Goal: Information Seeking & Learning: Learn about a topic

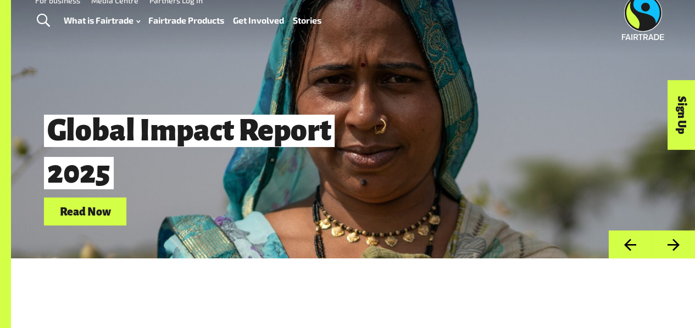
scroll to position [20, 0]
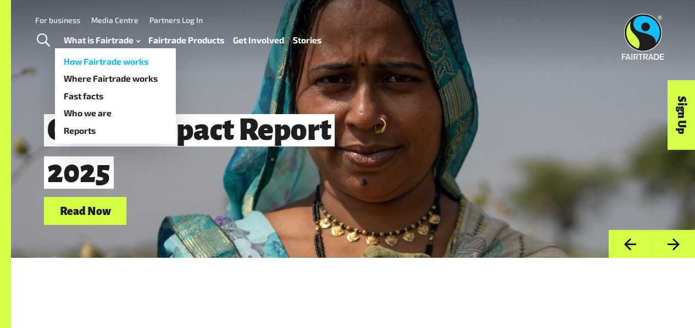
click at [130, 62] on link "How Fairtrade works" at bounding box center [115, 62] width 121 height 18
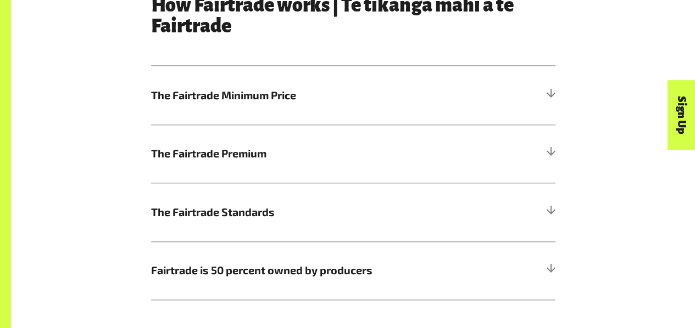
scroll to position [575, 0]
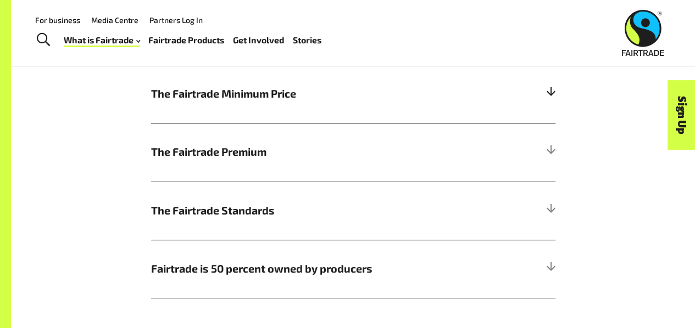
click at [220, 102] on span "The Fairtrade Minimum Price" at bounding box center [302, 94] width 303 height 16
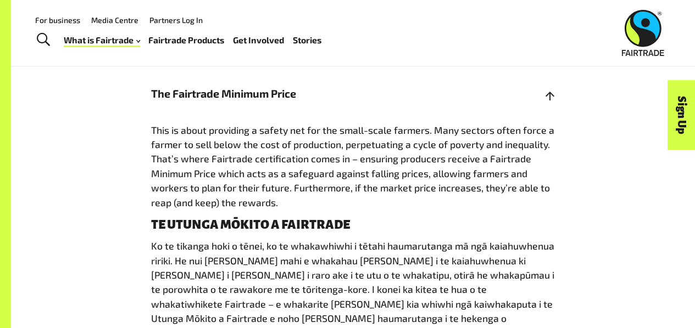
click at [220, 102] on span "The Fairtrade Minimum Price" at bounding box center [302, 94] width 303 height 16
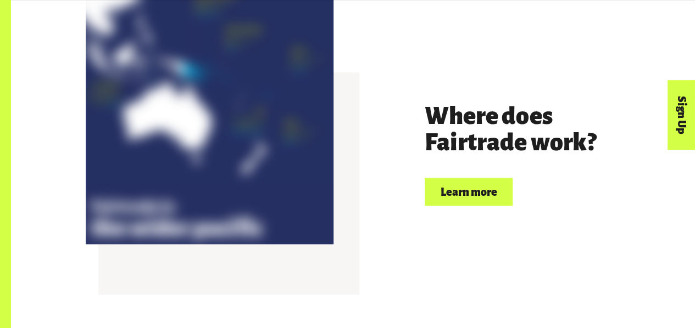
scroll to position [2352, 0]
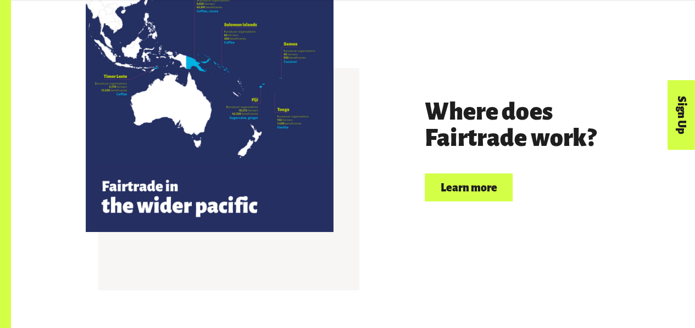
click at [466, 191] on link "Learn more" at bounding box center [468, 187] width 88 height 28
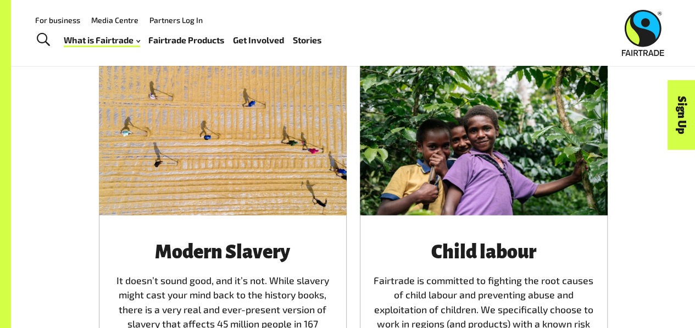
scroll to position [1482, 0]
